Goal: Task Accomplishment & Management: Manage account settings

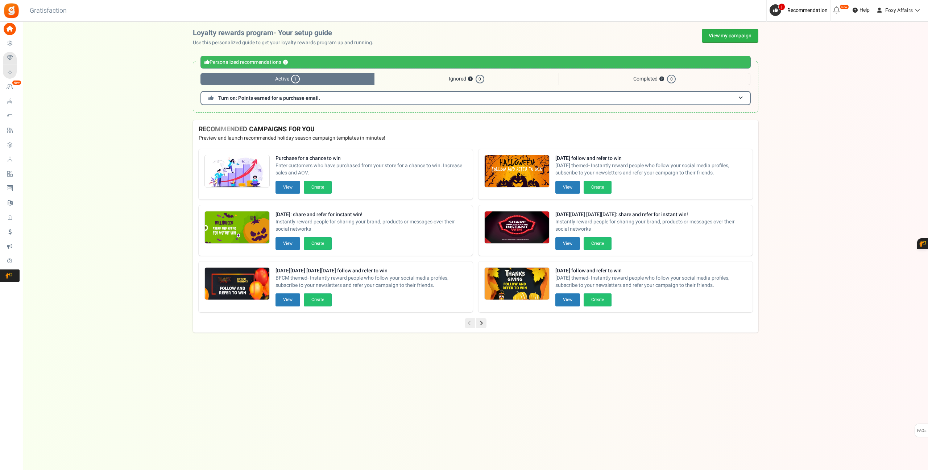
click at [739, 37] on link "View my campaign" at bounding box center [730, 36] width 57 height 14
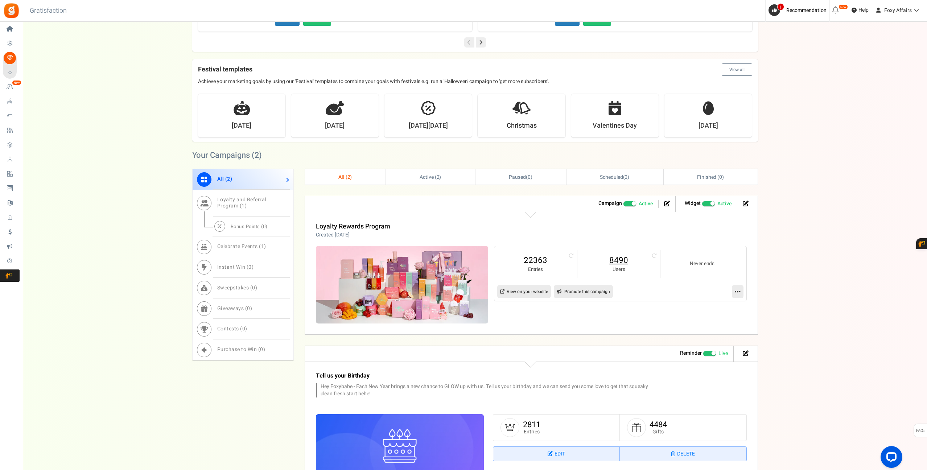
scroll to position [211, 0]
click at [625, 259] on link "8490" at bounding box center [618, 259] width 68 height 12
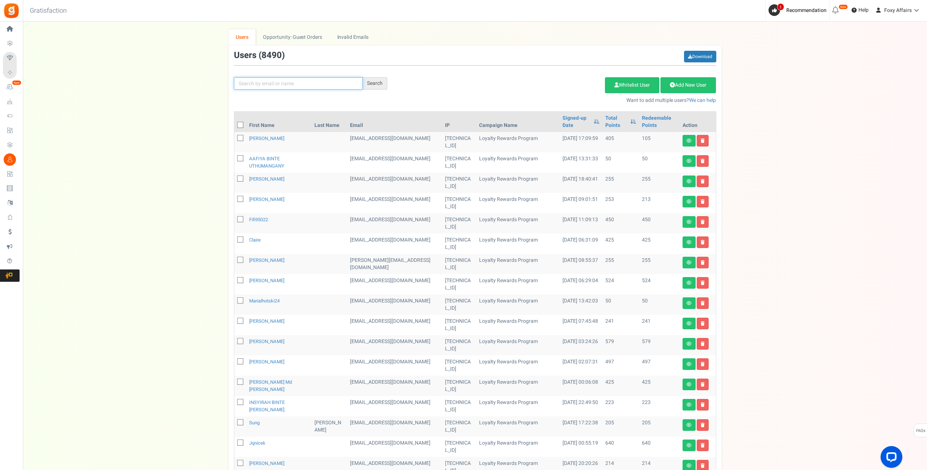
click at [323, 84] on input "text" at bounding box center [298, 83] width 129 height 12
paste input "[EMAIL_ADDRESS][DOMAIN_NAME]"
type input "[EMAIL_ADDRESS][DOMAIN_NAME]"
click at [380, 85] on div "Search" at bounding box center [374, 83] width 25 height 12
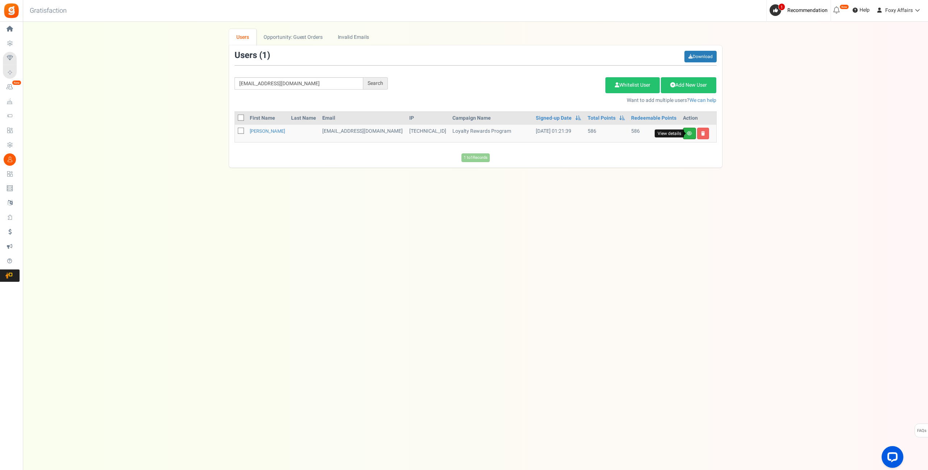
click at [691, 134] on icon at bounding box center [689, 133] width 5 height 4
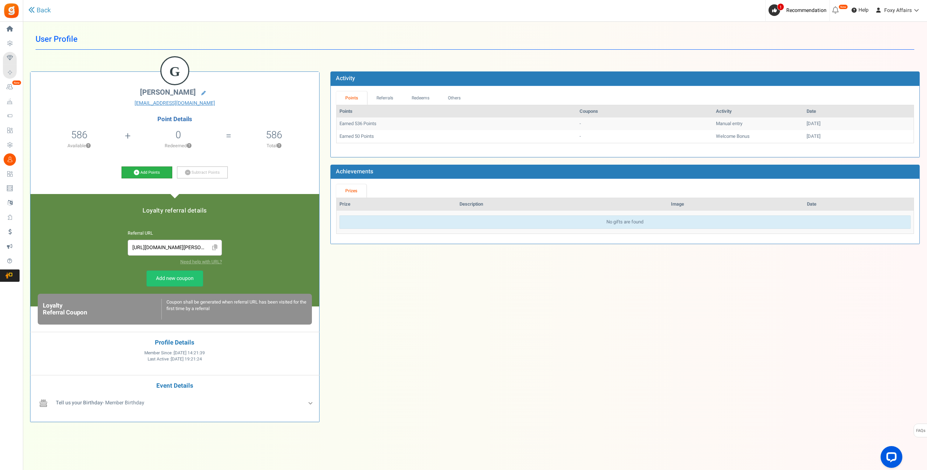
click at [139, 172] on link "Add Points" at bounding box center [146, 172] width 51 height 12
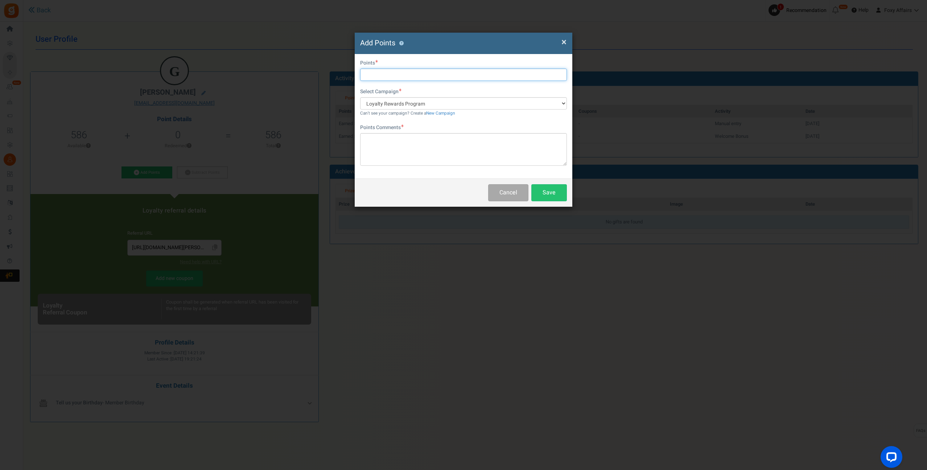
click at [381, 76] on input "text" at bounding box center [463, 75] width 207 height 12
type input "266"
click at [388, 152] on textarea at bounding box center [463, 149] width 207 height 33
type textarea "Shopee Order"
click at [547, 193] on button "Save" at bounding box center [549, 192] width 36 height 17
